Goal: Task Accomplishment & Management: Manage account settings

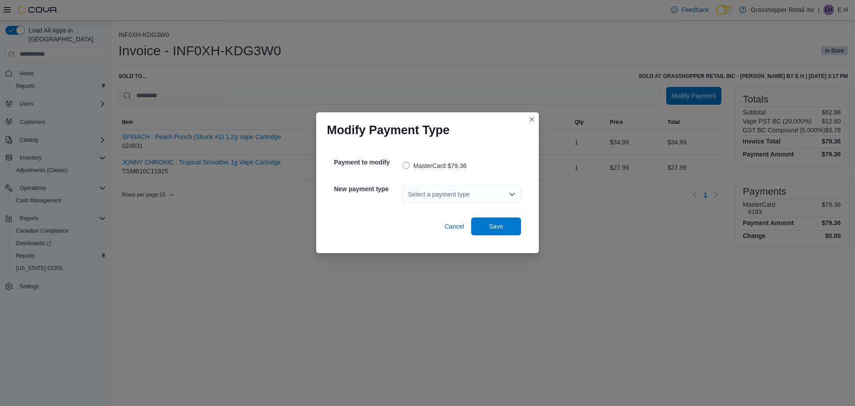
click at [452, 195] on div "Select a payment type" at bounding box center [462, 194] width 118 height 18
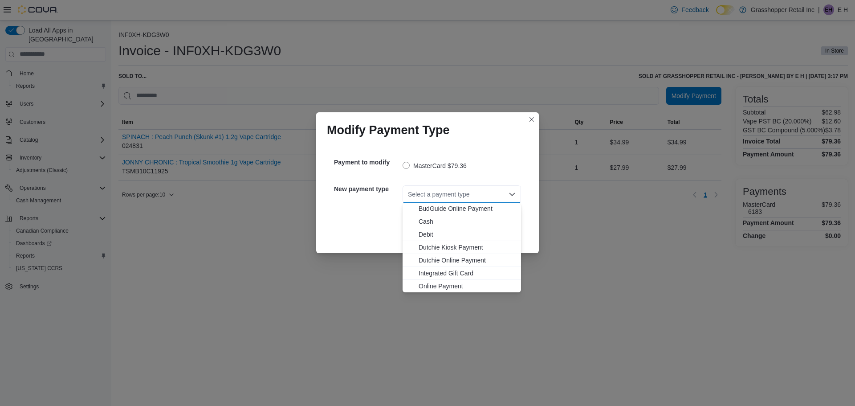
scroll to position [53, 0]
click at [428, 286] on span "Visa" at bounding box center [467, 285] width 97 height 9
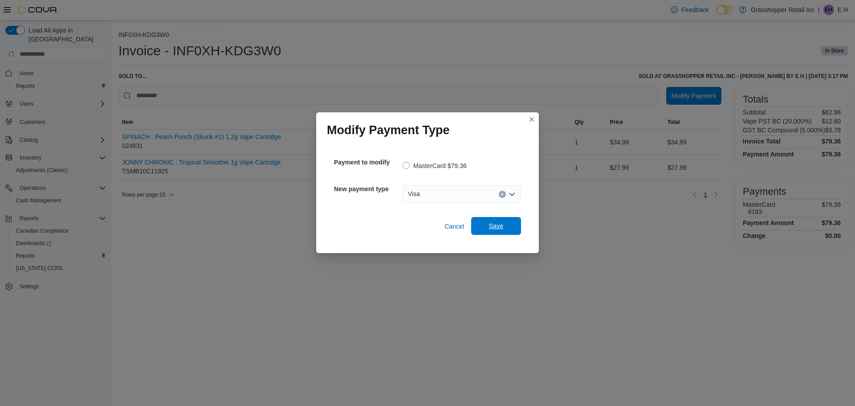
click at [503, 227] on span "Save" at bounding box center [496, 225] width 14 height 9
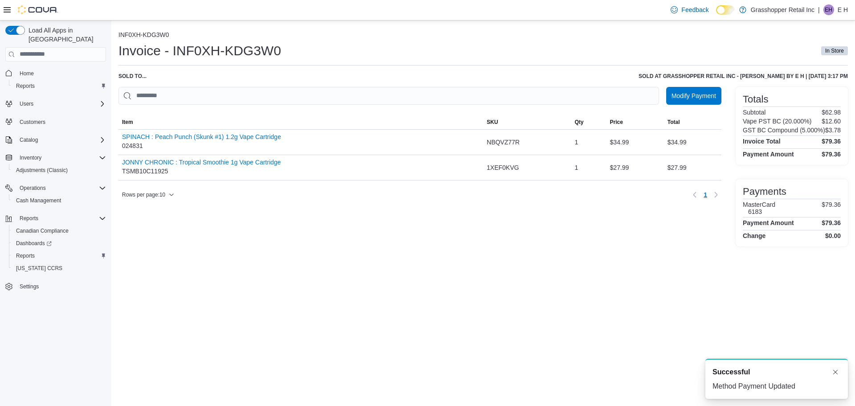
scroll to position [0, 0]
